Goal: Task Accomplishment & Management: Use online tool/utility

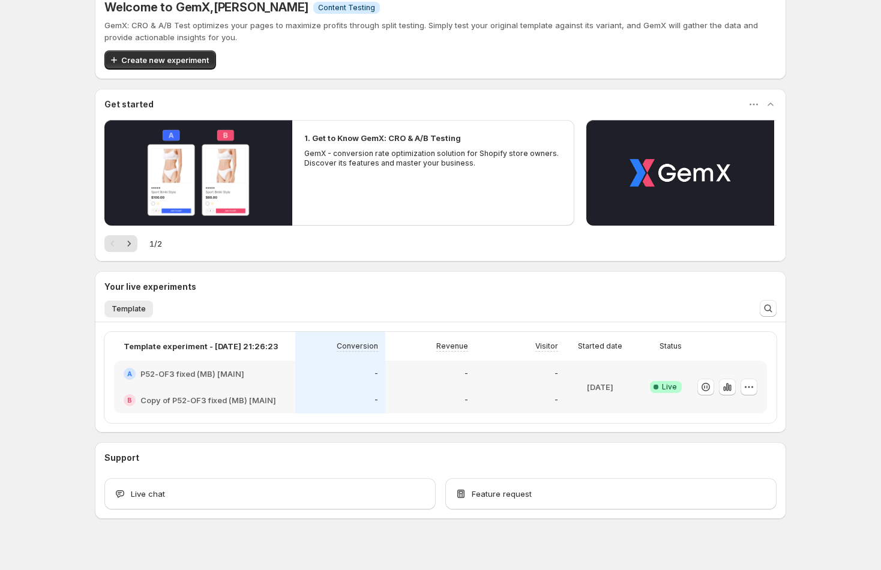
scroll to position [23, 0]
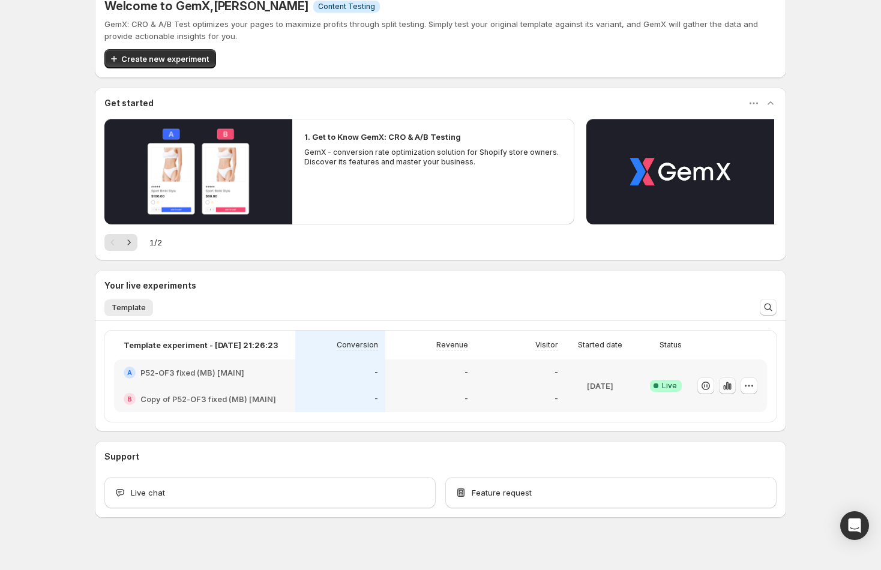
click at [723, 386] on icon "button" at bounding box center [724, 387] width 2 height 5
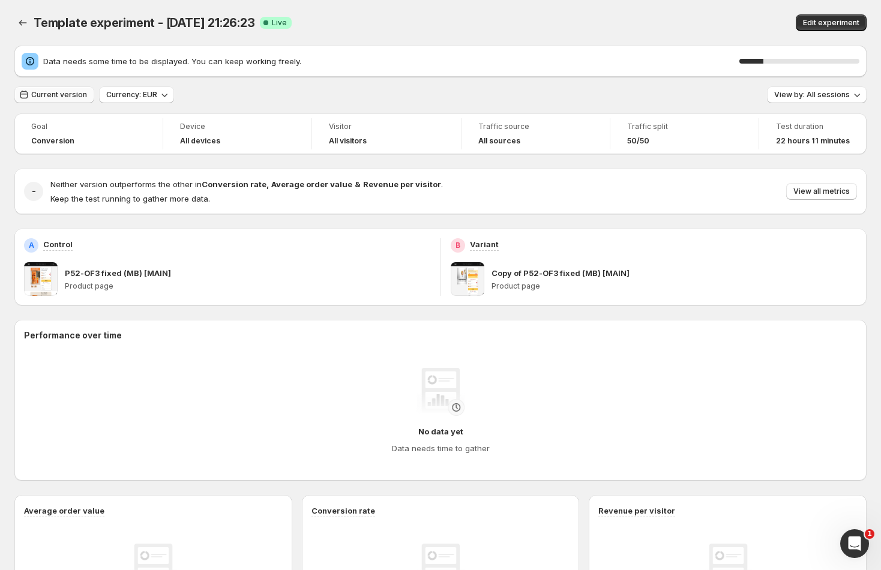
click at [57, 102] on button "Current version" at bounding box center [54, 94] width 80 height 17
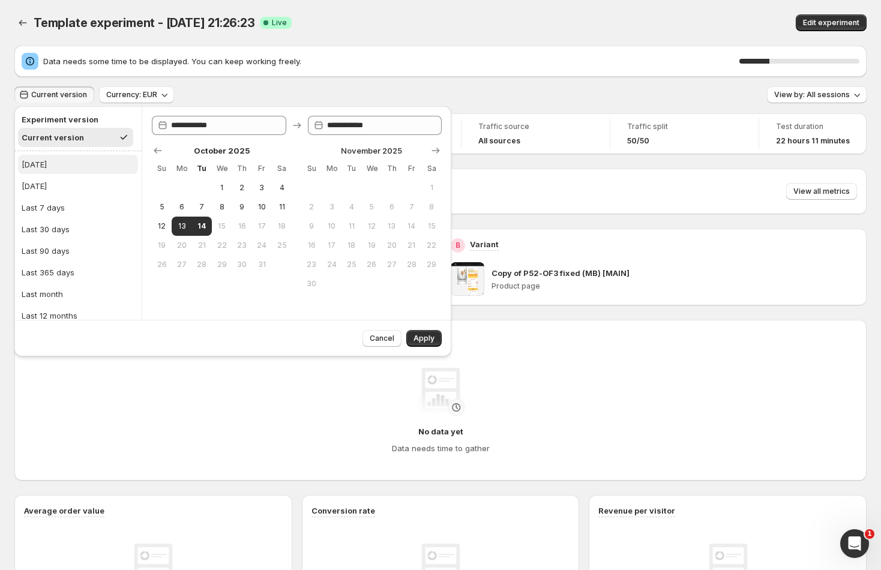
click at [50, 161] on button "Today" at bounding box center [78, 164] width 120 height 19
type input "**********"
click at [438, 338] on button "Apply" at bounding box center [423, 338] width 35 height 17
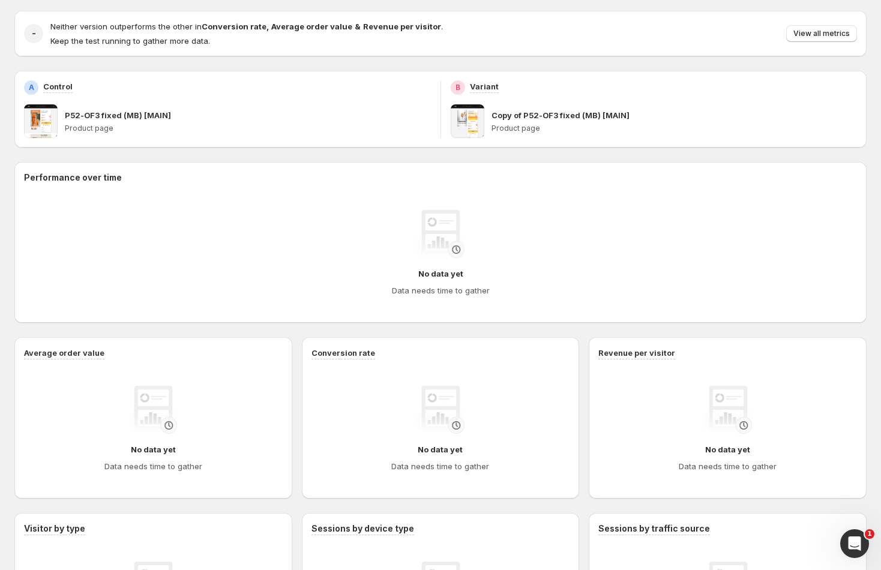
scroll to position [204, 0]
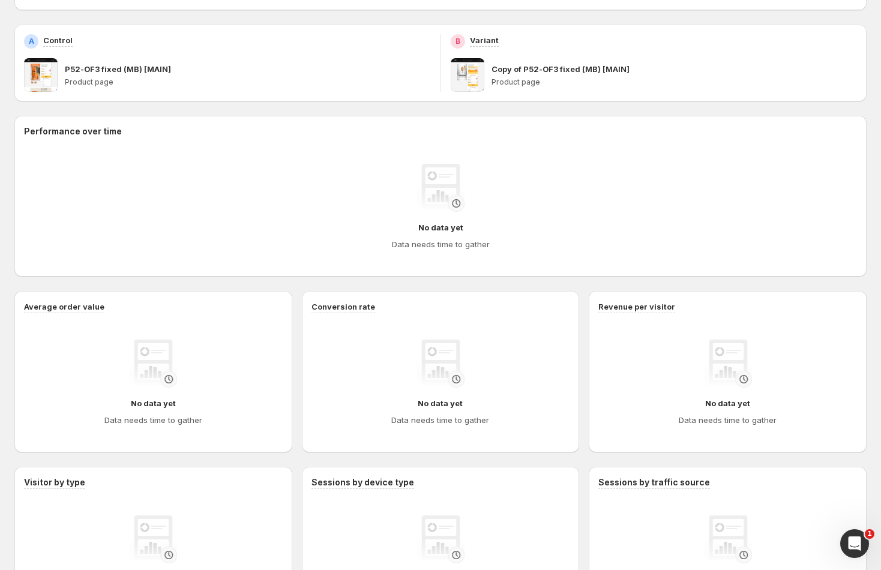
click at [550, 290] on div "Performance over time No data yet Data needs time to gather Average order value…" at bounding box center [440, 372] width 852 height 512
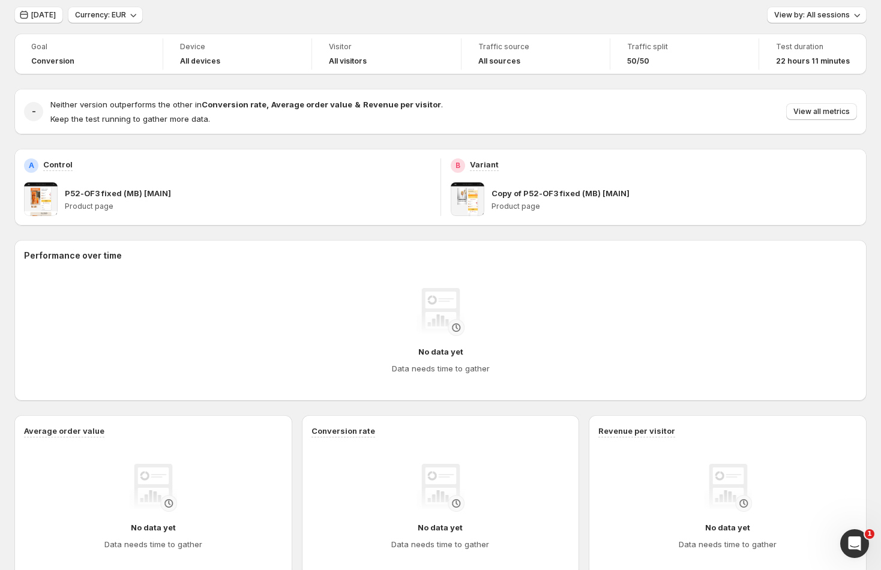
scroll to position [0, 0]
